Goal: Contribute content: Add original content to the website for others to see

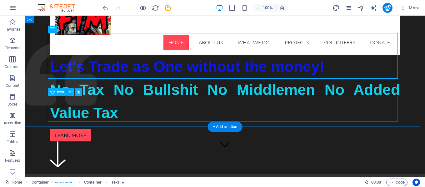
scroll to position [31, 0]
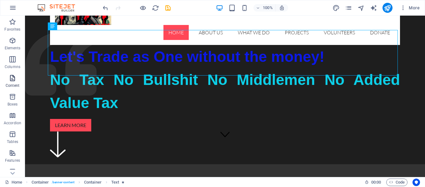
click at [10, 78] on icon "button" at bounding box center [13, 78] width 8 height 8
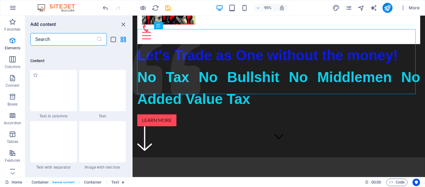
scroll to position [1095, 0]
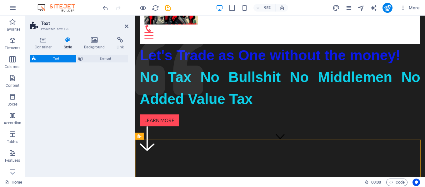
select select "rem"
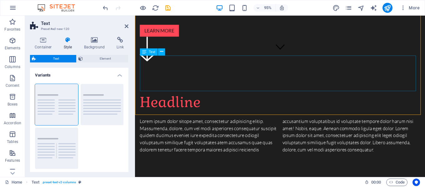
scroll to position [125, 0]
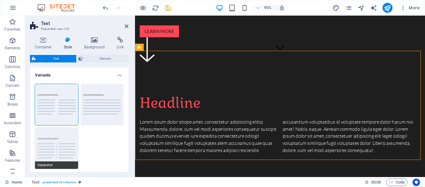
click at [52, 145] on button "Separator" at bounding box center [56, 148] width 43 height 41
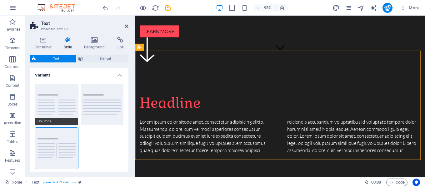
click at [47, 110] on button "Columns" at bounding box center [56, 104] width 43 height 41
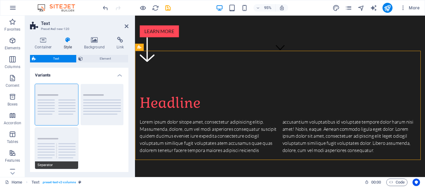
click at [58, 147] on button "Separator" at bounding box center [56, 148] width 43 height 41
type input "4"
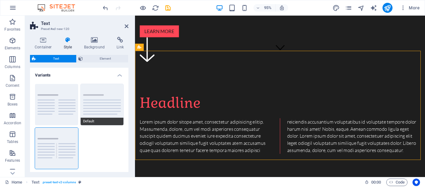
click at [98, 104] on button "Default" at bounding box center [102, 104] width 43 height 41
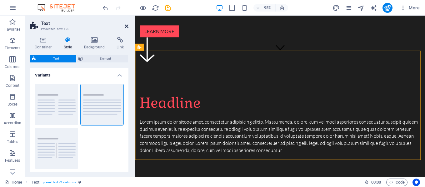
click at [125, 24] on icon at bounding box center [127, 26] width 4 height 5
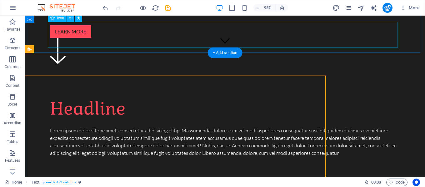
scroll to position [102, 0]
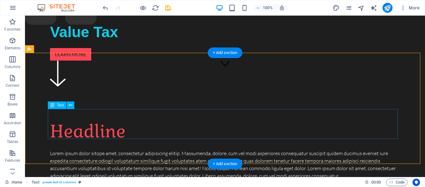
click at [115, 150] on div "Lorem ipsum dolor sitope amet, consectetur adipisicing elitip. Massumenda, dolo…" at bounding box center [225, 165] width 350 height 30
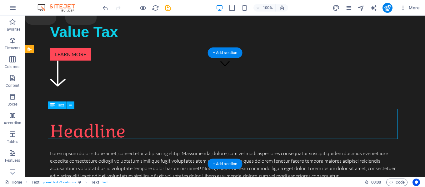
click at [115, 150] on div "Lorem ipsum dolor sitope amet, consectetur adipisicing elitip. Massumenda, dolo…" at bounding box center [225, 165] width 350 height 30
click at [115, 114] on div "Drag here to replace the existing content. Press “Ctrl” if you want to create a…" at bounding box center [225, 97] width 400 height 162
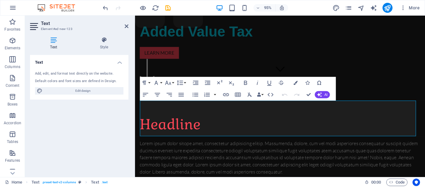
scroll to position [125, 0]
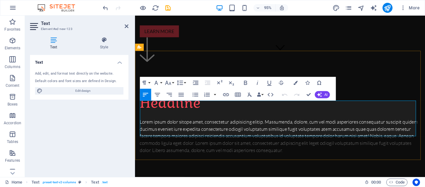
drag, startPoint x: 207, startPoint y: 122, endPoint x: 195, endPoint y: 129, distance: 14.2
click at [195, 129] on p "Lorem ipsum dolor sitope amet, consectetur adipisicing elitip. Massumenda, dolo…" at bounding box center [288, 143] width 296 height 38
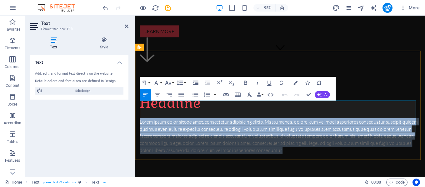
click at [195, 128] on p "Lorem ipsum dolor sitope amet, consectetur adipisicing elitip. Massumenda, dolo…" at bounding box center [288, 143] width 296 height 38
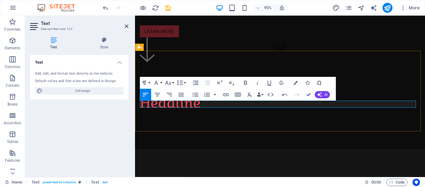
click at [173, 124] on p at bounding box center [288, 128] width 296 height 8
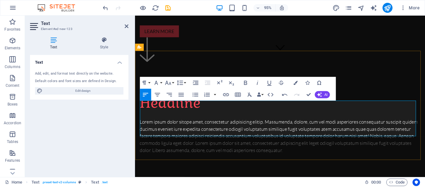
click at [241, 132] on p "Lorem ipsum dolor sitope amet, consectetur adipisicing elitip. Massumenda, dolo…" at bounding box center [288, 143] width 296 height 38
click at [240, 132] on p "Lorem ipsum dolor sitope amet, consectetur adipisicing elitip. Massumenda, dolo…" at bounding box center [288, 143] width 296 height 38
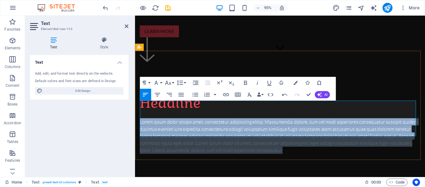
click at [240, 131] on p "Lorem ipsum dolor sitope amet, consectetur adipisicing elitip. Massumenda, dolo…" at bounding box center [288, 143] width 296 height 38
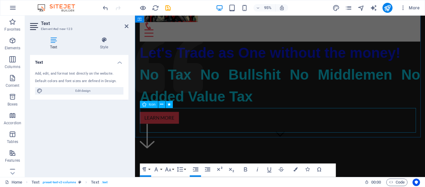
scroll to position [96, 0]
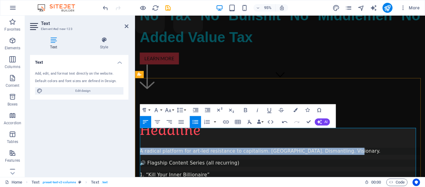
drag, startPoint x: 336, startPoint y: 141, endPoint x: 140, endPoint y: 138, distance: 196.2
click at [140, 155] on p "A radical platform for art-led resistance to capitalism. [GEOGRAPHIC_DATA]. Dis…" at bounding box center [288, 159] width 296 height 8
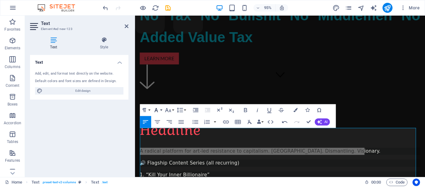
click at [161, 109] on button "Font Family" at bounding box center [157, 110] width 11 height 12
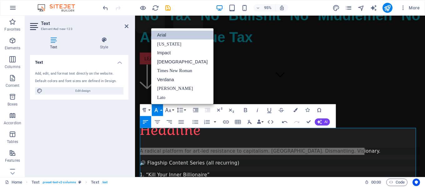
scroll to position [0, 0]
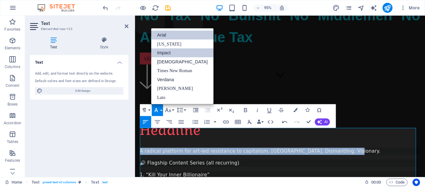
click at [162, 50] on link "Impact" at bounding box center [182, 52] width 63 height 9
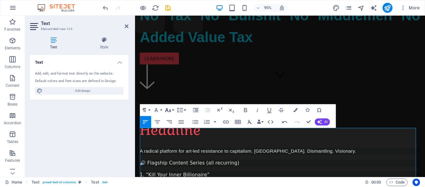
click at [172, 109] on icon "button" at bounding box center [168, 110] width 7 height 7
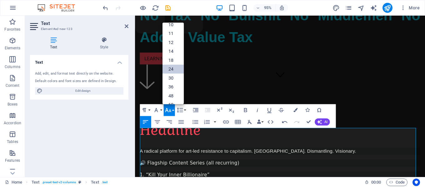
scroll to position [31, 0]
click at [172, 79] on link "36" at bounding box center [172, 80] width 21 height 9
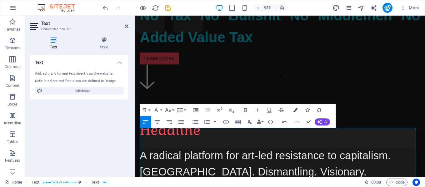
click at [293, 110] on button "Colors" at bounding box center [295, 110] width 11 height 12
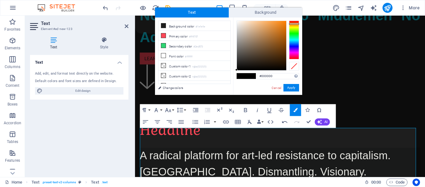
click at [294, 24] on div at bounding box center [294, 40] width 10 height 39
click at [296, 23] on div at bounding box center [294, 40] width 10 height 39
type input "#ef5d0e"
click at [283, 24] on div at bounding box center [261, 45] width 49 height 49
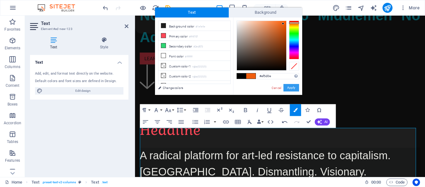
click at [296, 85] on button "Apply" at bounding box center [292, 88] width 16 height 8
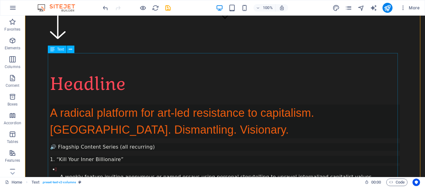
scroll to position [159, 0]
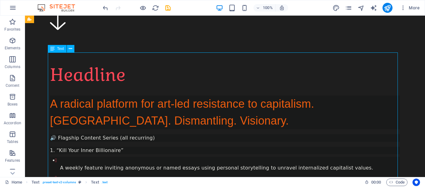
drag, startPoint x: 143, startPoint y: 96, endPoint x: 135, endPoint y: 96, distance: 7.5
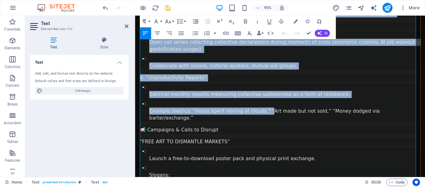
scroll to position [401, 0]
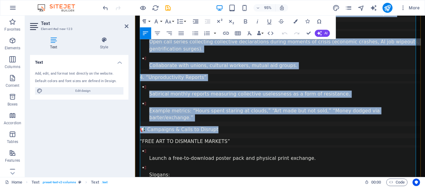
drag, startPoint x: 140, startPoint y: 75, endPoint x: 256, endPoint y: 103, distance: 119.4
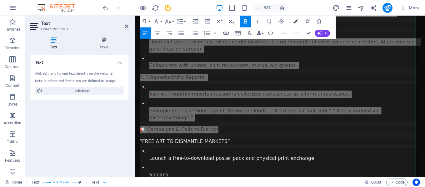
click at [297, 22] on icon "button" at bounding box center [295, 21] width 4 height 4
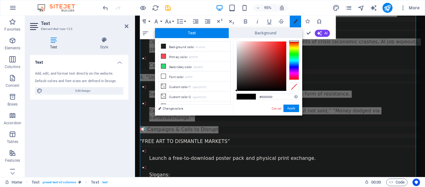
scroll to position [321, 0]
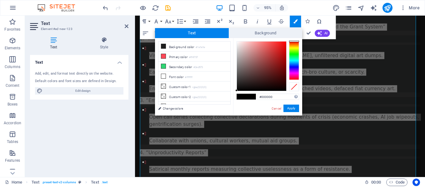
click at [295, 61] on div at bounding box center [294, 60] width 10 height 39
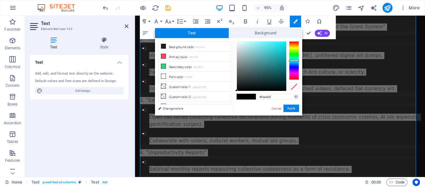
click at [283, 44] on div at bounding box center [261, 66] width 49 height 49
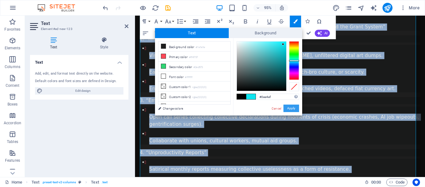
click at [290, 109] on button "Apply" at bounding box center [292, 109] width 16 height 8
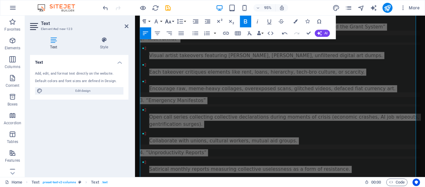
click at [171, 23] on icon "button" at bounding box center [168, 21] width 7 height 7
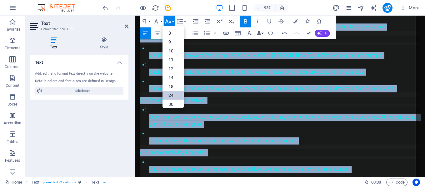
click at [171, 97] on link "24" at bounding box center [172, 95] width 21 height 9
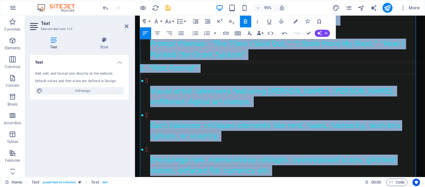
scroll to position [361, 0]
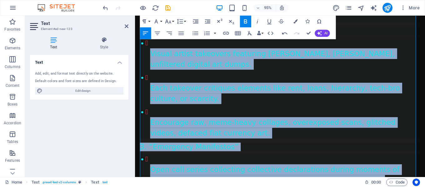
click at [244, 18] on icon "button" at bounding box center [245, 21] width 7 height 7
click at [245, 18] on icon "button" at bounding box center [245, 21] width 7 height 7
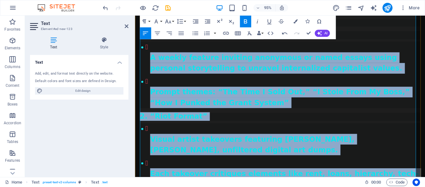
scroll to position [236, 0]
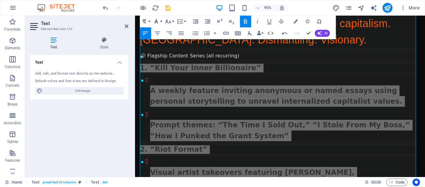
click at [157, 21] on icon "button" at bounding box center [156, 21] width 3 height 4
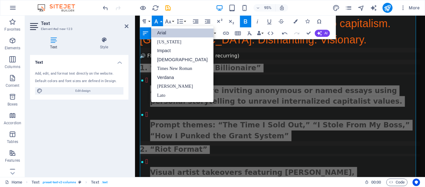
scroll to position [0, 0]
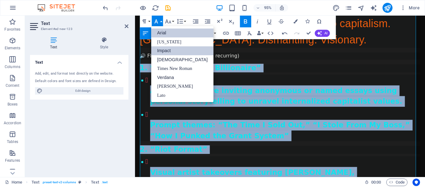
click at [170, 53] on link "Impact" at bounding box center [182, 51] width 63 height 9
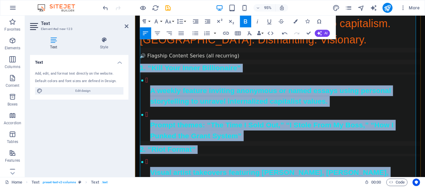
click at [283, 67] on h2 "1. “Kill Your Inner Billionaire”" at bounding box center [288, 71] width 296 height 8
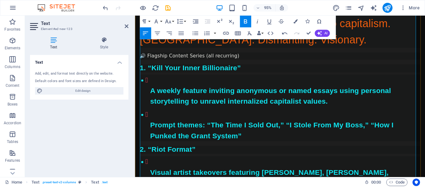
scroll to position [173, 0]
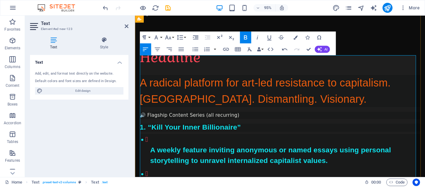
click at [153, 129] on span "1. “Kill Your Inner Billionaire”" at bounding box center [193, 133] width 106 height 8
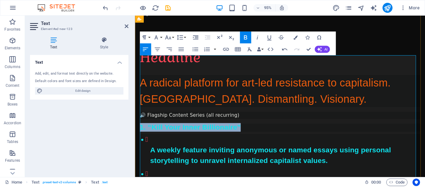
click at [153, 129] on span "1. “Kill Your Inner Billionaire”" at bounding box center [193, 133] width 106 height 8
click at [140, 129] on span "1. “Kill Your Inner Billionaire”" at bounding box center [193, 133] width 106 height 8
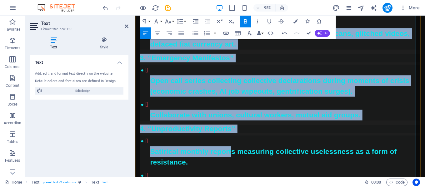
scroll to position [517, 0]
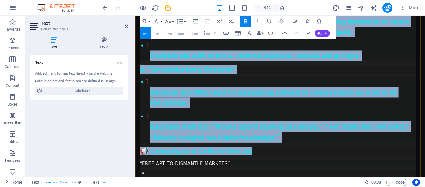
drag, startPoint x: 140, startPoint y: 114, endPoint x: 253, endPoint y: 106, distance: 113.2
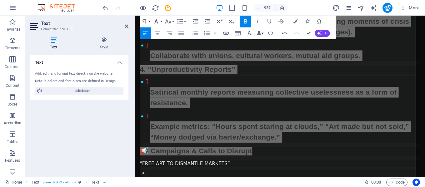
click at [155, 19] on icon "button" at bounding box center [156, 21] width 7 height 7
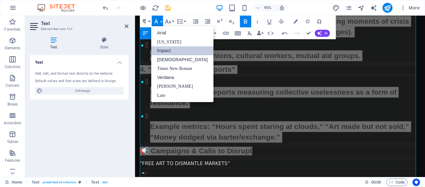
scroll to position [0, 0]
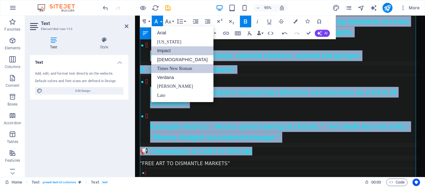
click at [170, 67] on link "Times New Roman" at bounding box center [182, 68] width 63 height 9
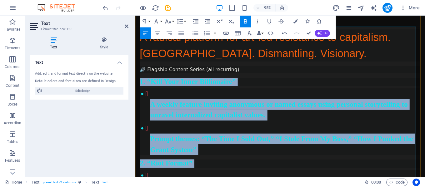
scroll to position [186, 0]
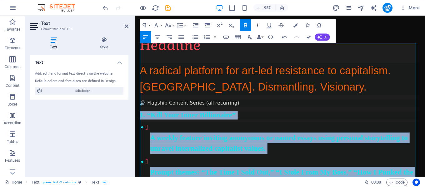
click at [259, 22] on icon "button" at bounding box center [257, 25] width 7 height 7
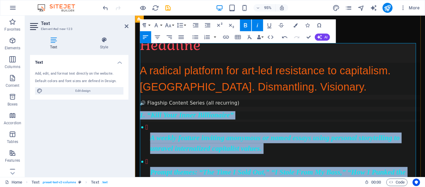
click at [305, 128] on li "A weekly feature inviting anonymous or named essays using personal storytelling…" at bounding box center [291, 145] width 287 height 34
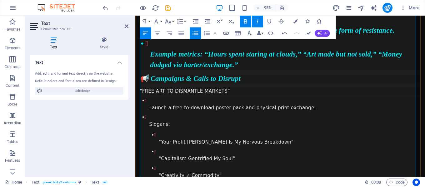
scroll to position [561, 0]
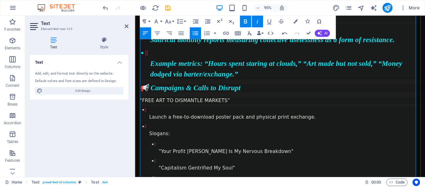
click at [152, 102] on strong "“FREE ART TO DISMANTLE MARKETS”" at bounding box center [187, 105] width 95 height 6
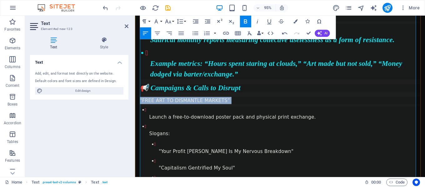
click at [152, 102] on strong "“FREE ART TO DISMANTLE MARKETS”" at bounding box center [187, 105] width 95 height 6
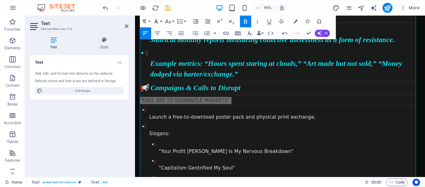
click at [161, 20] on button "Font Family" at bounding box center [157, 22] width 11 height 12
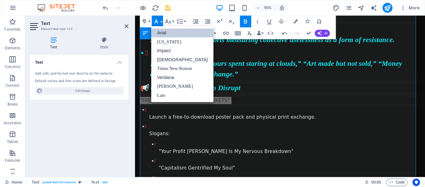
scroll to position [0, 0]
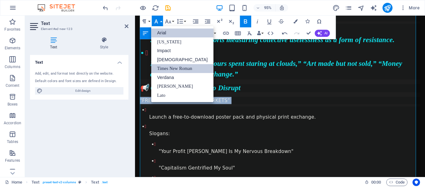
click at [179, 69] on link "Times New Roman" at bounding box center [182, 68] width 63 height 9
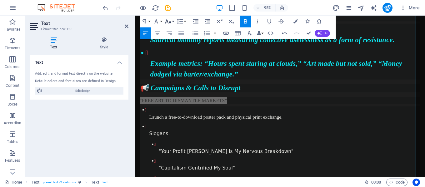
click at [173, 21] on button "Font Size" at bounding box center [169, 22] width 11 height 12
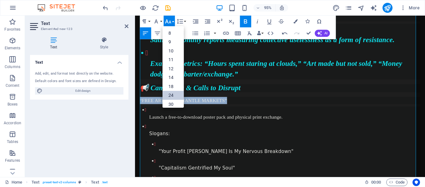
click at [175, 93] on link "24" at bounding box center [172, 95] width 21 height 9
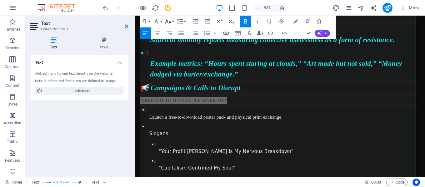
click at [170, 23] on icon "button" at bounding box center [168, 21] width 7 height 7
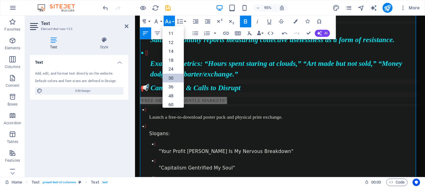
scroll to position [50, 0]
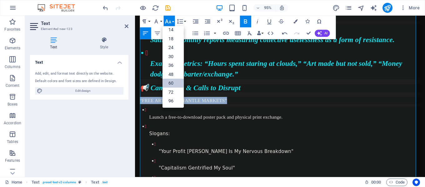
click at [174, 83] on link "60" at bounding box center [172, 83] width 21 height 9
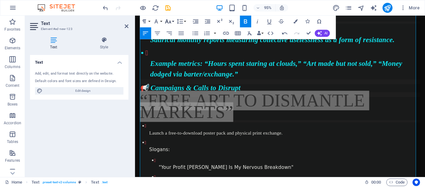
click at [169, 23] on icon "button" at bounding box center [168, 21] width 7 height 7
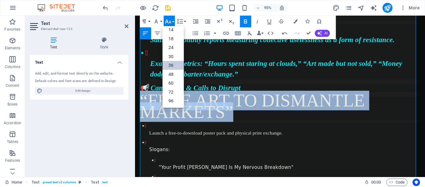
click at [169, 65] on link "36" at bounding box center [172, 65] width 21 height 9
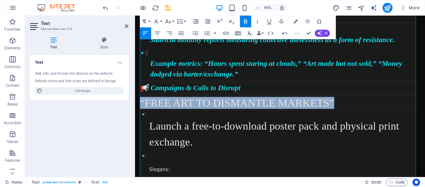
click at [248, 20] on icon "button" at bounding box center [245, 21] width 7 height 7
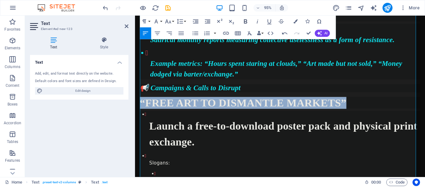
click at [246, 21] on icon "button" at bounding box center [245, 21] width 3 height 4
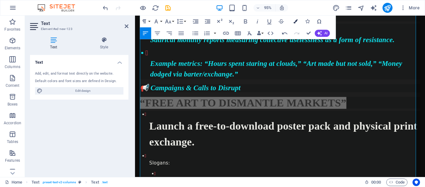
click at [294, 21] on icon "button" at bounding box center [295, 21] width 4 height 4
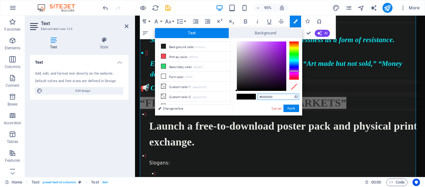
click at [295, 71] on div at bounding box center [294, 60] width 10 height 39
click at [281, 45] on div at bounding box center [261, 66] width 49 height 49
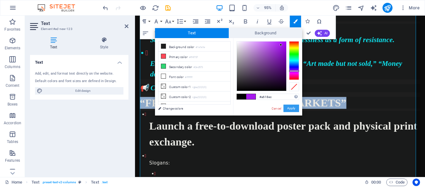
click at [289, 106] on button "Apply" at bounding box center [292, 109] width 16 height 8
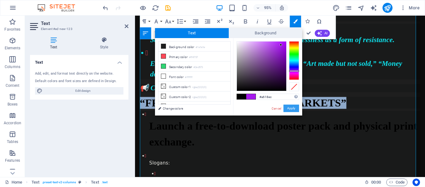
click at [291, 109] on button "Apply" at bounding box center [292, 109] width 16 height 8
click at [290, 108] on button "Apply" at bounding box center [292, 109] width 16 height 8
click at [292, 108] on button "Apply" at bounding box center [292, 109] width 16 height 8
click at [289, 109] on button "Apply" at bounding box center [292, 109] width 16 height 8
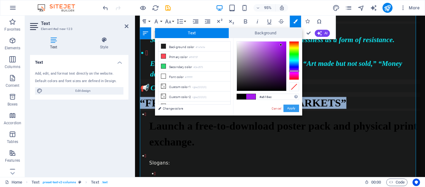
click at [289, 109] on button "Apply" at bounding box center [292, 109] width 16 height 8
click at [288, 109] on button "Apply" at bounding box center [292, 109] width 16 height 8
drag, startPoint x: 288, startPoint y: 109, endPoint x: 290, endPoint y: 113, distance: 4.8
click at [288, 109] on button "Apply" at bounding box center [292, 109] width 16 height 8
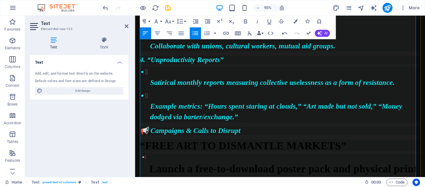
scroll to position [530, 0]
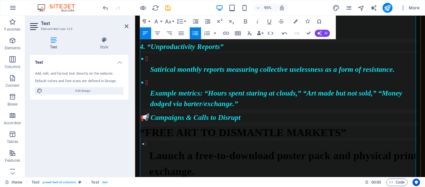
click at [269, 133] on span "“FREE ART TO DISMANTLE MARKETS”" at bounding box center [249, 139] width 218 height 13
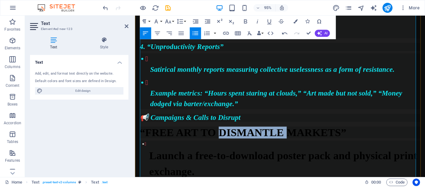
click at [269, 133] on span "“FREE ART TO DISMANTLE MARKETS”" at bounding box center [249, 139] width 218 height 13
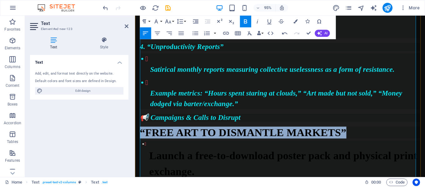
click at [269, 133] on span "“FREE ART TO DISMANTLE MARKETS”" at bounding box center [249, 139] width 218 height 13
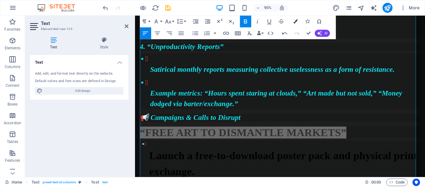
click at [293, 23] on icon "button" at bounding box center [295, 21] width 4 height 4
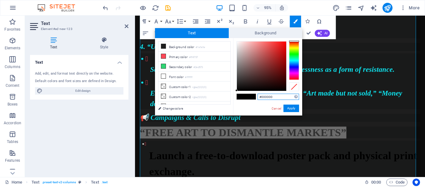
click at [294, 72] on div at bounding box center [294, 60] width 10 height 39
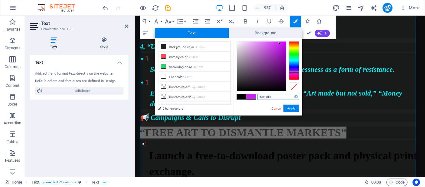
click at [280, 43] on div at bounding box center [261, 66] width 49 height 49
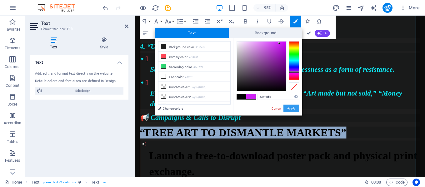
click at [295, 105] on button "Apply" at bounding box center [292, 109] width 16 height 8
click at [364, 133] on h2 "​ “FREE ART TO DISMANTLE MARKETS”" at bounding box center [288, 139] width 296 height 12
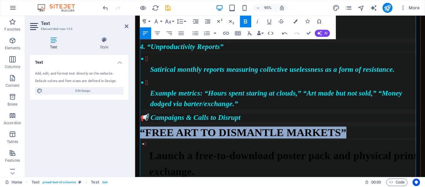
click at [351, 148] on li "Launch a free-to-download poster pack and physical print exchange." at bounding box center [291, 168] width 287 height 41
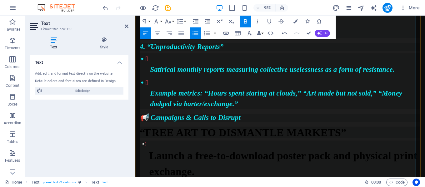
click at [333, 133] on span "“FREE ART TO DISMANTLE MARKETS”" at bounding box center [249, 139] width 218 height 13
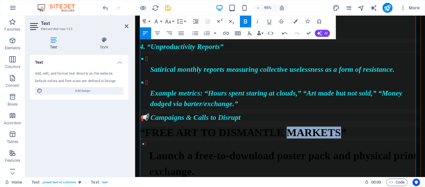
click at [333, 133] on span "“FREE ART TO DISMANTLE MARKETS”" at bounding box center [249, 139] width 218 height 13
click at [334, 133] on span "“FREE ART TO DISMANTLE MARKETS”" at bounding box center [249, 139] width 218 height 13
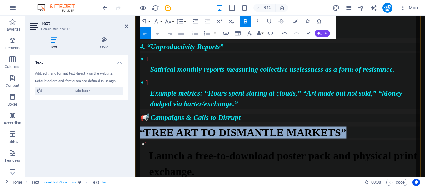
click at [334, 133] on span "“FREE ART TO DISMANTLE MARKETS”" at bounding box center [249, 139] width 218 height 13
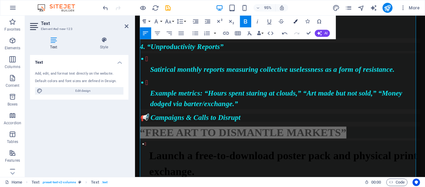
click at [298, 19] on button "Colors" at bounding box center [295, 22] width 11 height 12
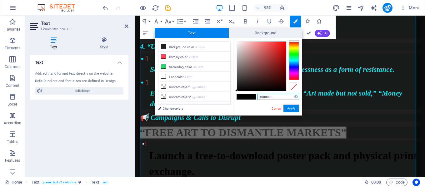
click at [293, 71] on div at bounding box center [294, 60] width 10 height 39
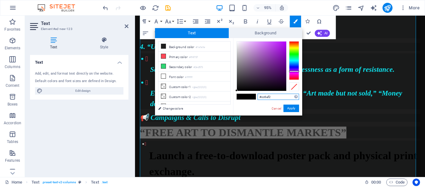
type input "#cd6af4"
click at [265, 43] on div at bounding box center [261, 66] width 49 height 49
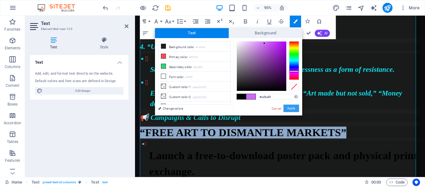
click at [293, 109] on button "Apply" at bounding box center [292, 109] width 16 height 8
click at [294, 109] on button "Apply" at bounding box center [292, 109] width 16 height 8
click at [294, 108] on button "Apply" at bounding box center [292, 109] width 16 height 8
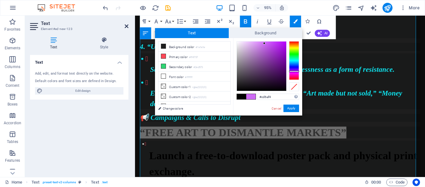
click at [128, 27] on icon at bounding box center [127, 26] width 4 height 5
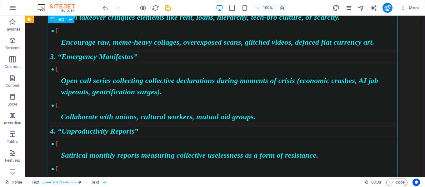
scroll to position [488, 0]
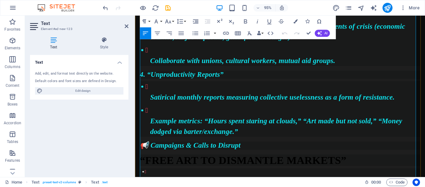
scroll to position [537, 0]
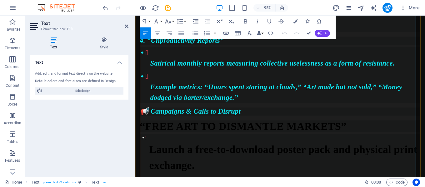
click at [174, 126] on span "“FREE ART TO DISMANTLE MARKETS”" at bounding box center [249, 132] width 218 height 13
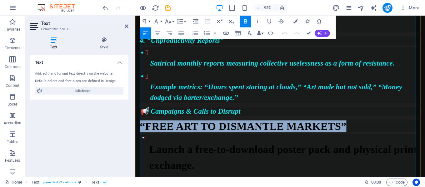
click at [174, 126] on span "“FREE ART TO DISMANTLE MARKETS”" at bounding box center [249, 132] width 218 height 13
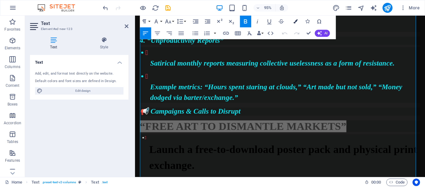
click at [296, 18] on button "Colors" at bounding box center [295, 22] width 11 height 12
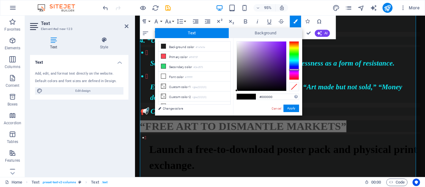
click at [296, 70] on div at bounding box center [294, 60] width 10 height 39
click at [275, 44] on div at bounding box center [261, 66] width 49 height 49
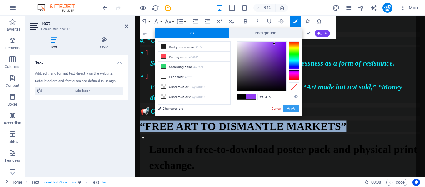
click at [293, 110] on button "Apply" at bounding box center [292, 109] width 16 height 8
click at [293, 109] on button "Apply" at bounding box center [292, 109] width 16 height 8
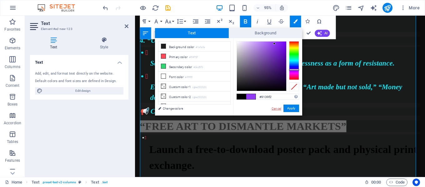
click at [279, 108] on link "Cancel" at bounding box center [276, 108] width 11 height 5
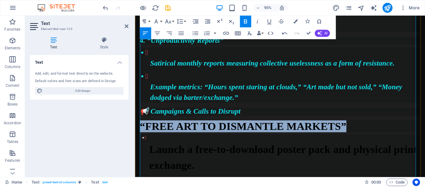
click at [283, 126] on span "“FREE ART TO DISMANTLE MARKETS”" at bounding box center [249, 132] width 218 height 13
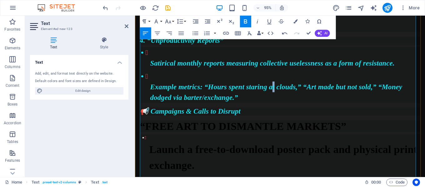
click at [282, 85] on p "Example metrics: “Hours spent staring at clouds,” “Art made but not sold,” “Mon…" at bounding box center [293, 96] width 285 height 23
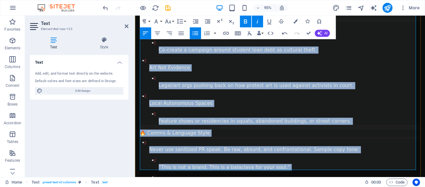
scroll to position [1287, 0]
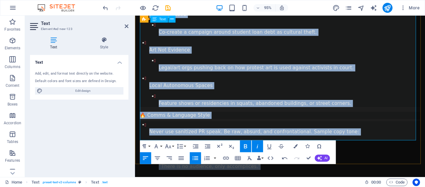
drag, startPoint x: 149, startPoint y: 106, endPoint x: 257, endPoint y: 134, distance: 111.4
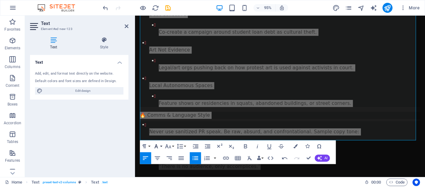
click at [162, 146] on button "Font Family" at bounding box center [157, 147] width 11 height 12
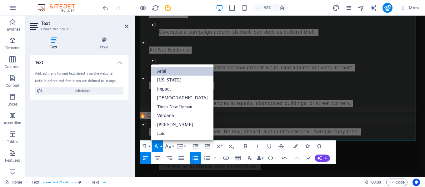
scroll to position [0, 0]
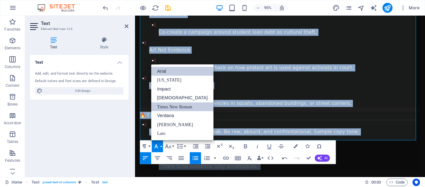
click at [163, 109] on link "Times New Roman" at bounding box center [182, 107] width 63 height 9
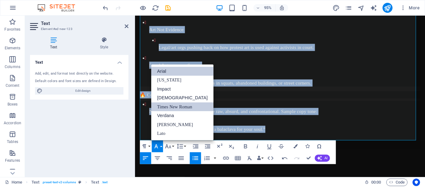
scroll to position [1284, 0]
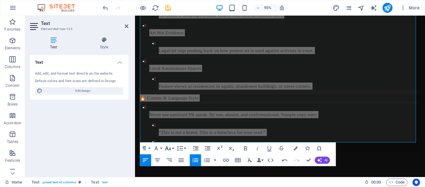
click at [174, 145] on button "Font Size" at bounding box center [169, 149] width 11 height 12
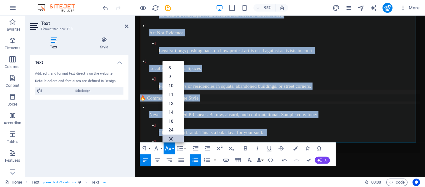
click at [174, 136] on link "30" at bounding box center [172, 139] width 21 height 9
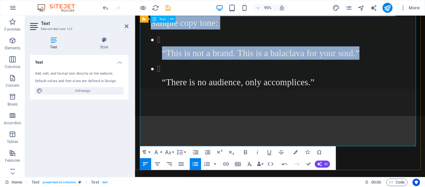
scroll to position [1785, 0]
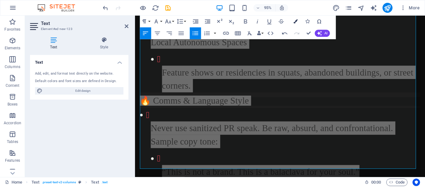
click at [295, 24] on button "Colors" at bounding box center [295, 22] width 11 height 12
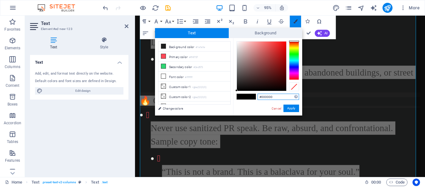
scroll to position [1773, 0]
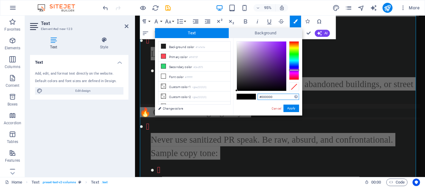
click at [297, 70] on div at bounding box center [294, 60] width 10 height 39
type input "#8814f0"
click at [282, 44] on div at bounding box center [261, 66] width 49 height 49
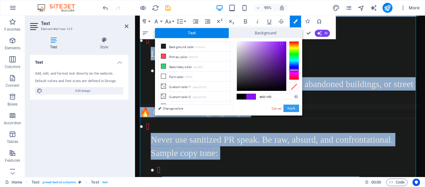
click at [294, 106] on button "Apply" at bounding box center [292, 109] width 16 height 8
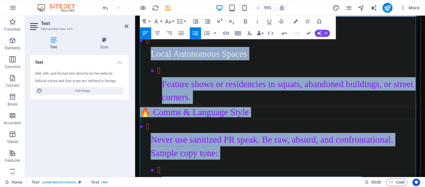
click at [302, 140] on p "Never use sanitized PR speak. Be raw, absurd, and confrontational. Sample copy …" at bounding box center [294, 154] width 284 height 28
click at [303, 140] on p "Never use sanitized PR speak. Be raw, absurd, and confrontational. Sample copy …" at bounding box center [294, 154] width 284 height 28
click at [304, 140] on p "Never use sanitized PR speak. Be raw, absurd, and confrontational. Sample copy …" at bounding box center [294, 154] width 284 height 28
click at [305, 140] on p "Never use sanitized PR speak. Be raw, absurd, and confrontational. Sample copy …" at bounding box center [294, 154] width 284 height 28
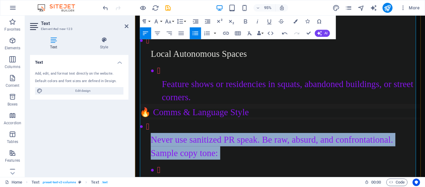
click at [305, 140] on p "Never use sanitized PR speak. Be raw, absurd, and confrontational. Sample copy …" at bounding box center [294, 154] width 284 height 28
click at [300, 140] on p "Never use sanitized PR speak. Be raw, absurd, and confrontational. Sample copy …" at bounding box center [294, 154] width 284 height 28
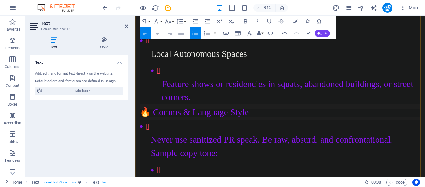
click at [291, 125] on li "Never use sanitized PR speak. Be raw, absurd, and confrontational. Sample copy …" at bounding box center [291, 177] width 287 height 105
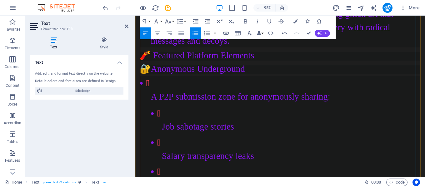
scroll to position [803, 0]
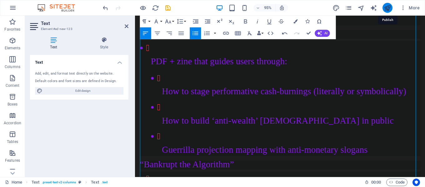
click at [388, 7] on icon "publish" at bounding box center [387, 7] width 7 height 7
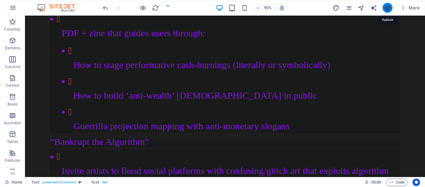
checkbox input "false"
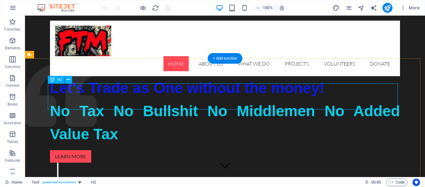
scroll to position [97, 0]
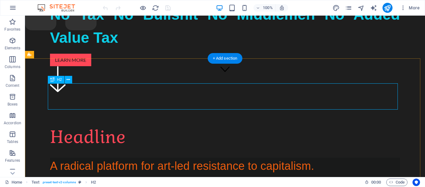
click at [116, 124] on div "Headline" at bounding box center [225, 137] width 350 height 26
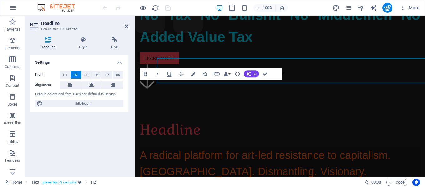
scroll to position [120, 0]
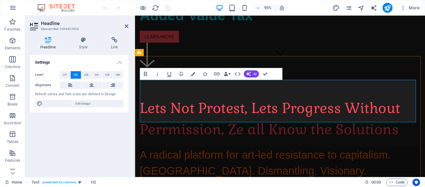
click at [243, 116] on h2 "​Lets Not Protest, Lets Progress Without Perrmission, Ze all Know the Solutions" at bounding box center [288, 124] width 296 height 45
click at [421, 120] on h2 "Lets Not Protest, Lets Progress Without Perrmission, We all Know the Solutions" at bounding box center [288, 124] width 296 height 45
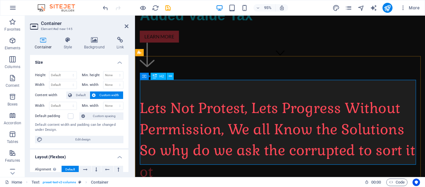
click at [165, 165] on div "Lets Not Protest, Lets Progress Without Perrmission, We all Know the Solutions …" at bounding box center [288, 146] width 296 height 89
click at [155, 162] on div "Lets Not Protest, Lets Progress Without Perrmission, We all Know the Solutions …" at bounding box center [288, 146] width 296 height 89
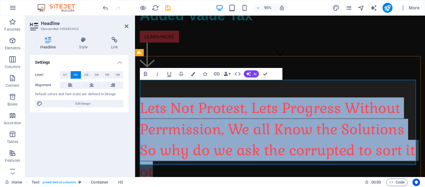
click at [157, 162] on h2 "Lets Not Protest, Lets Progress Without Perrmission, We all Know the Solutions …" at bounding box center [288, 146] width 296 height 89
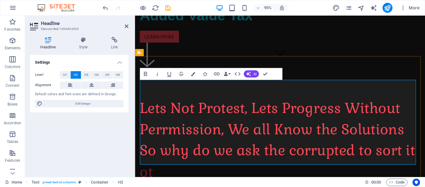
click at [150, 160] on h2 "Lets Not Protest, Lets Progress Without Perrmission, We all Know the Solutions …" at bounding box center [288, 146] width 296 height 89
click at [164, 160] on h2 "Lets Not Protest, Lets Progress Without Perrmission, We all Know the Solutions …" at bounding box center [288, 146] width 296 height 89
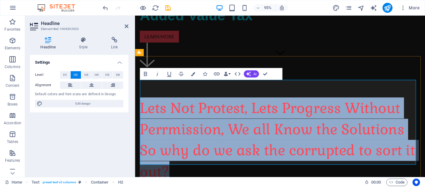
drag, startPoint x: 142, startPoint y: 94, endPoint x: 422, endPoint y: 161, distance: 287.7
click at [422, 161] on h2 "Lets Not Protest, Lets Progress Without Perrmission, We all Know the Solutions …" at bounding box center [288, 146] width 296 height 89
click at [149, 74] on icon "button" at bounding box center [145, 74] width 7 height 7
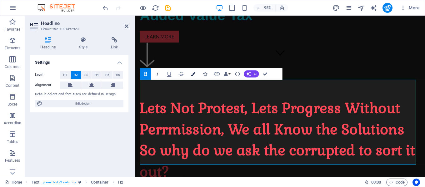
click at [190, 73] on button "Colors" at bounding box center [192, 74] width 11 height 12
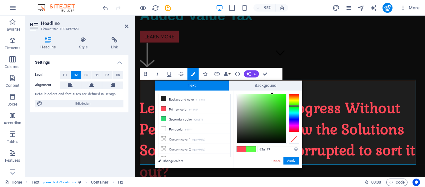
click at [295, 106] on div at bounding box center [294, 113] width 10 height 39
type input "#28f111"
click at [283, 97] on div at bounding box center [261, 118] width 49 height 49
drag, startPoint x: 289, startPoint y: 159, endPoint x: 162, endPoint y: 151, distance: 127.3
click at [289, 159] on button "Apply" at bounding box center [292, 161] width 16 height 8
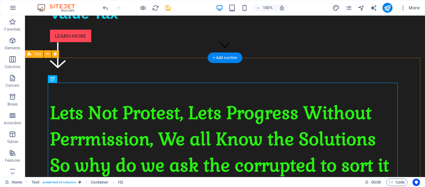
scroll to position [128, 0]
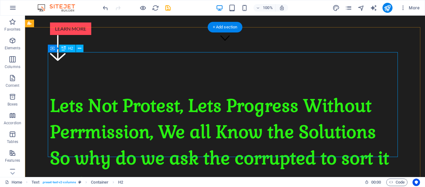
click at [372, 120] on div "Lets Not Protest, Lets Progress Without Perrmission, We all Know the Solutions …" at bounding box center [225, 145] width 350 height 105
click at [373, 120] on div "Lets Not Protest, Lets Progress Without Perrmission, We all Know the Solutions …" at bounding box center [225, 145] width 350 height 105
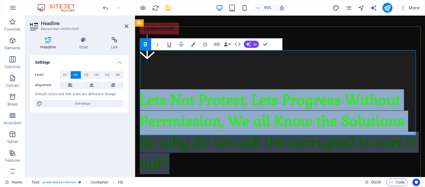
scroll to position [151, 0]
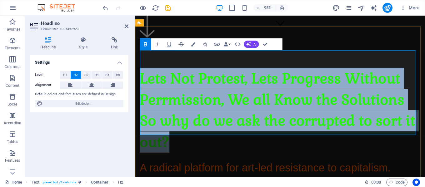
click at [420, 109] on span "Lets Not Protest, Lets Progress Without Perrmission, We all Know the Solutions …" at bounding box center [285, 115] width 290 height 86
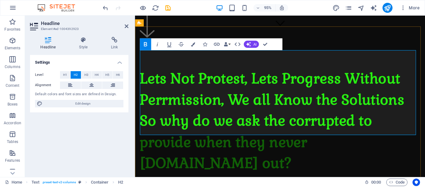
click at [385, 130] on span "Lets Not Protest, Lets Progress Without Perrmission, We all Know the Solutions …" at bounding box center [279, 126] width 279 height 109
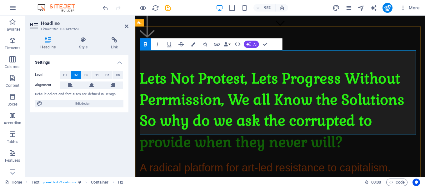
click at [196, 132] on span "Lets Not Protest, Lets Progress Without Perrmission, We all Know the Solutions …" at bounding box center [279, 115] width 279 height 86
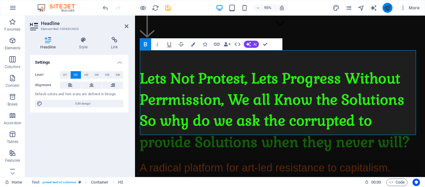
click at [384, 8] on button "publish" at bounding box center [388, 8] width 10 height 10
checkbox input "false"
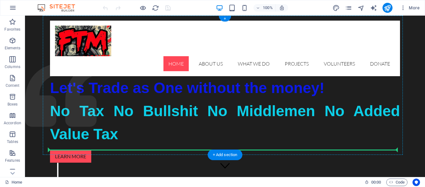
drag, startPoint x: 58, startPoint y: 90, endPoint x: 110, endPoint y: 142, distance: 73.4
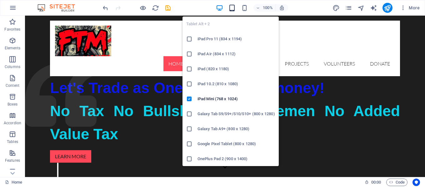
click at [231, 8] on icon "button" at bounding box center [232, 7] width 7 height 7
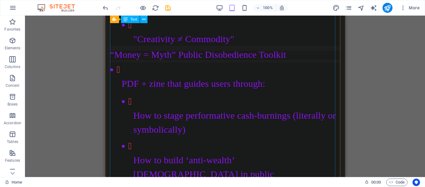
scroll to position [1095, 0]
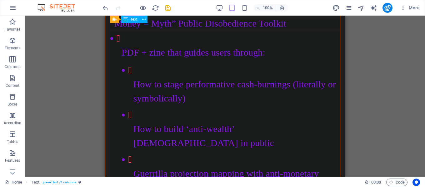
drag, startPoint x: 122, startPoint y: 74, endPoint x: 152, endPoint y: 82, distance: 30.7
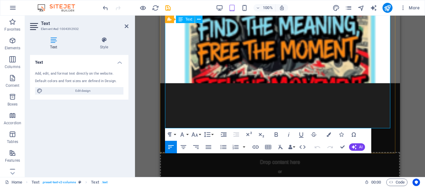
scroll to position [2415, 0]
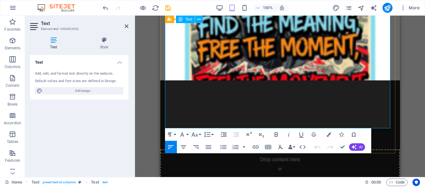
drag, startPoint x: 175, startPoint y: 101, endPoint x: 368, endPoint y: 119, distance: 194.1
click at [330, 135] on icon "button" at bounding box center [329, 135] width 4 height 4
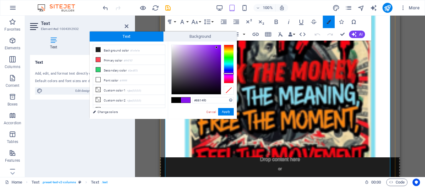
scroll to position [2363, 0]
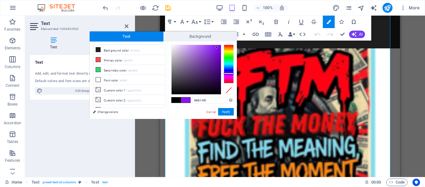
type input "#14daf0"
click at [231, 64] on div at bounding box center [229, 64] width 10 height 39
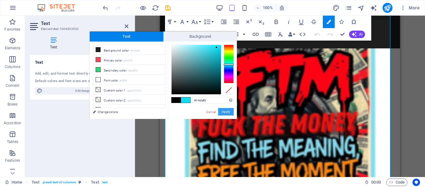
click at [228, 113] on button "Apply" at bounding box center [226, 112] width 16 height 8
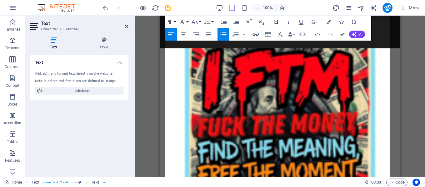
click at [278, 23] on icon "button" at bounding box center [276, 22] width 3 height 4
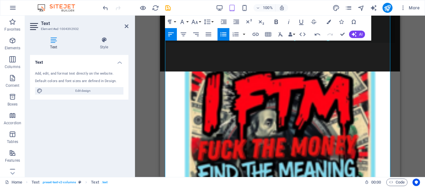
scroll to position [2372, 0]
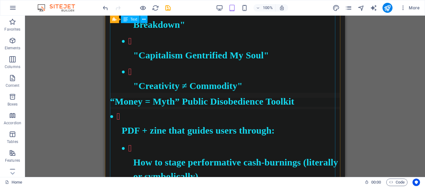
scroll to position [1026, 0]
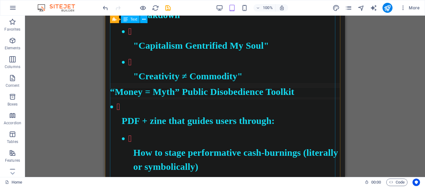
drag, startPoint x: 223, startPoint y: 82, endPoint x: 167, endPoint y: 81, distance: 55.4
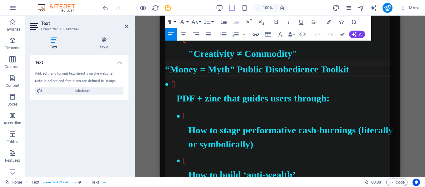
scroll to position [1039, 0]
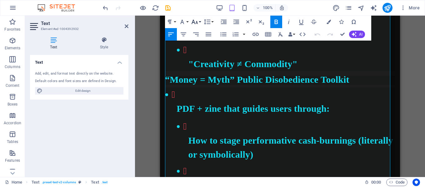
click at [195, 23] on icon "button" at bounding box center [195, 22] width 7 height 4
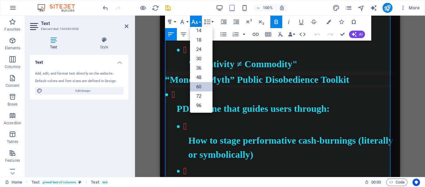
scroll to position [50, 0]
click at [200, 74] on link "48" at bounding box center [201, 77] width 23 height 9
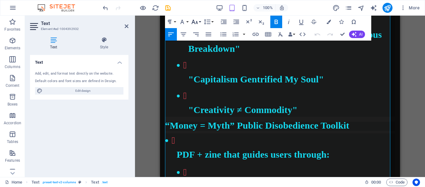
click at [196, 19] on icon "button" at bounding box center [195, 22] width 8 height 8
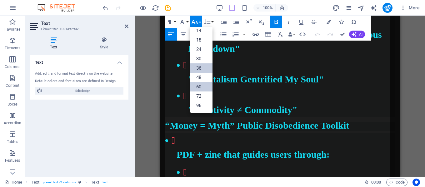
click at [201, 66] on link "36" at bounding box center [201, 68] width 23 height 9
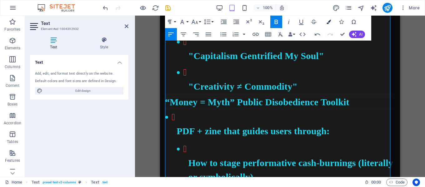
click at [329, 25] on button "Colors" at bounding box center [329, 22] width 12 height 13
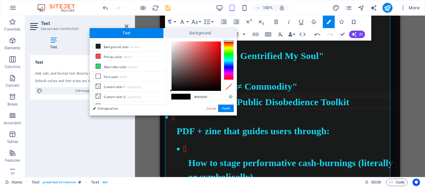
click at [226, 46] on div at bounding box center [229, 60] width 10 height 39
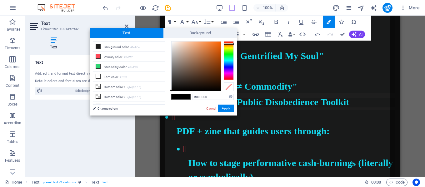
click at [228, 44] on div at bounding box center [229, 60] width 10 height 39
click at [229, 44] on div at bounding box center [229, 44] width 10 height 2
click at [220, 43] on div at bounding box center [196, 66] width 49 height 49
click at [226, 107] on button "Apply" at bounding box center [226, 109] width 16 height 8
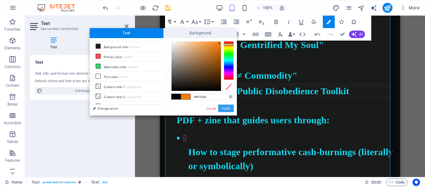
click at [232, 109] on button "Apply" at bounding box center [226, 109] width 16 height 8
click at [230, 107] on button "Apply" at bounding box center [226, 109] width 16 height 8
click at [246, 83] on li "Slogans: "Your Profit [PERSON_NAME] Is My Nervous Breakdown" "Capitalism Gentri…" at bounding box center [284, 14] width 222 height 135
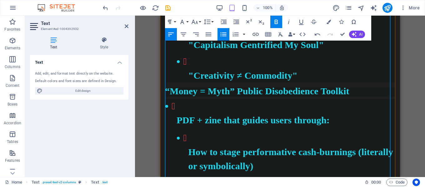
click at [327, 24] on button "Colors" at bounding box center [329, 22] width 12 height 13
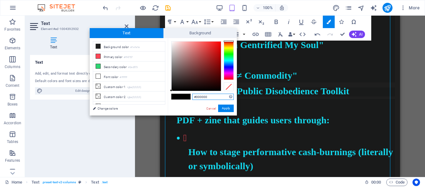
click at [229, 60] on div at bounding box center [229, 60] width 10 height 39
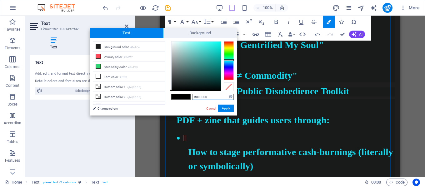
type input "#10fcf0"
click at [218, 42] on div at bounding box center [196, 66] width 49 height 49
click at [231, 106] on button "Apply" at bounding box center [226, 109] width 16 height 8
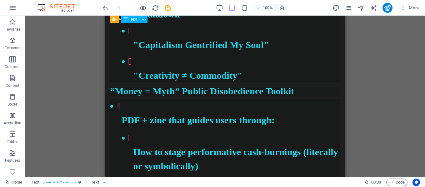
drag, startPoint x: 243, startPoint y: 111, endPoint x: 240, endPoint y: 109, distance: 3.6
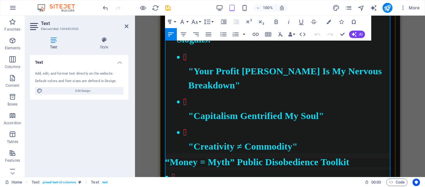
scroll to position [1039, 0]
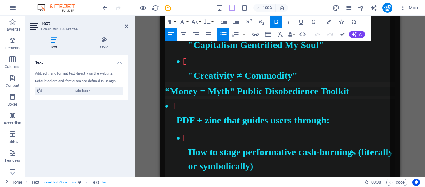
click at [327, 25] on button "Colors" at bounding box center [329, 22] width 12 height 13
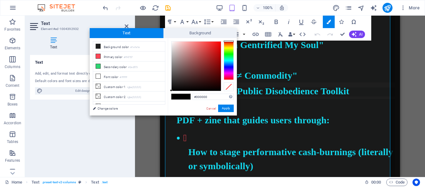
click at [231, 60] on div at bounding box center [229, 60] width 10 height 39
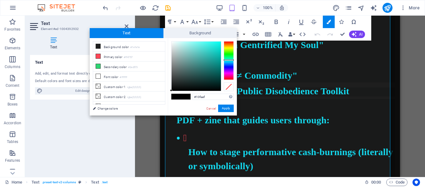
click at [218, 42] on div at bounding box center [196, 66] width 49 height 49
click at [225, 106] on button "Apply" at bounding box center [226, 109] width 16 height 8
type input "#17f0e6"
click at [216, 44] on div at bounding box center [196, 66] width 49 height 49
click at [226, 105] on button "Apply" at bounding box center [226, 109] width 16 height 8
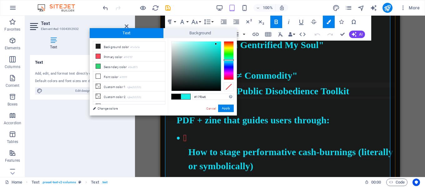
click at [325, 83] on li "​ Slogans: "Your Profit Margin Is My Nervous Breakdown" "Capitalism Gentrified …" at bounding box center [284, 14] width 222 height 135
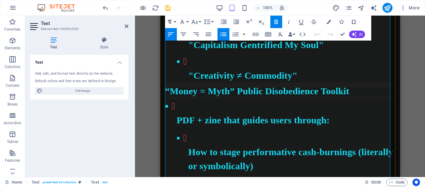
click at [325, 83] on li "Slogans: "Your Profit [PERSON_NAME] Is My Nervous Breakdown" "Capitalism Gentri…" at bounding box center [284, 14] width 222 height 135
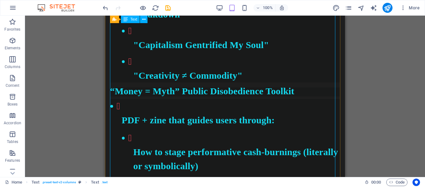
drag, startPoint x: 301, startPoint y: 95, endPoint x: 246, endPoint y: 94, distance: 55.4
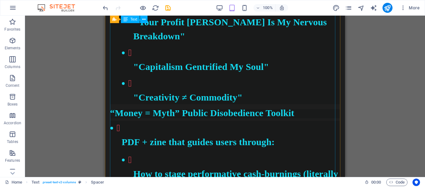
scroll to position [1039, 0]
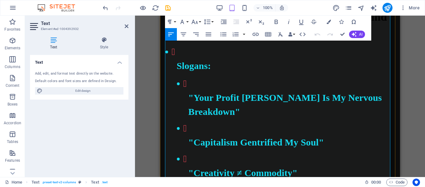
scroll to position [1007, 0]
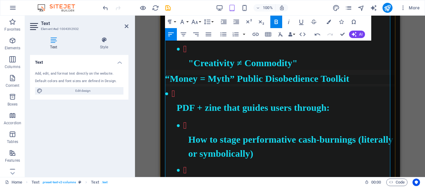
click at [327, 20] on icon "button" at bounding box center [329, 22] width 4 height 4
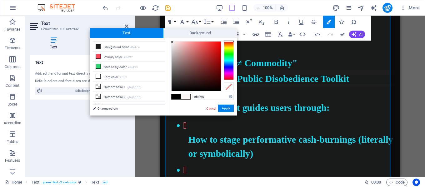
click at [172, 42] on div at bounding box center [196, 66] width 49 height 49
click at [224, 106] on button "Apply" at bounding box center [226, 109] width 16 height 8
click at [227, 106] on button "Apply" at bounding box center [226, 109] width 16 height 8
type input "#833232"
click at [202, 65] on div at bounding box center [196, 66] width 49 height 49
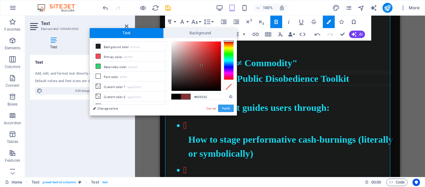
click at [227, 108] on button "Apply" at bounding box center [226, 109] width 16 height 8
click at [214, 104] on div "#833232 Supported formats #0852ed rgb(8, 82, 237) rgba(8, 82, 237, 90%) hsv(221…" at bounding box center [202, 122] width 69 height 168
click at [214, 109] on link "Cancel" at bounding box center [211, 108] width 11 height 5
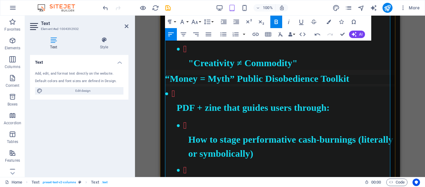
click at [244, 70] on li "Slogans: "Your Profit [PERSON_NAME] Is My Nervous Breakdown" "Capitalism Gentri…" at bounding box center [284, 2] width 222 height 135
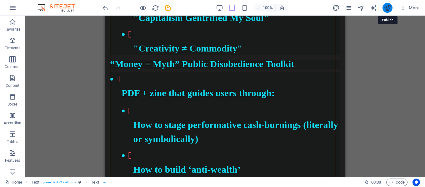
click at [385, 8] on icon "publish" at bounding box center [387, 7] width 7 height 7
checkbox input "false"
